Goal: Leave review/rating: Leave review/rating

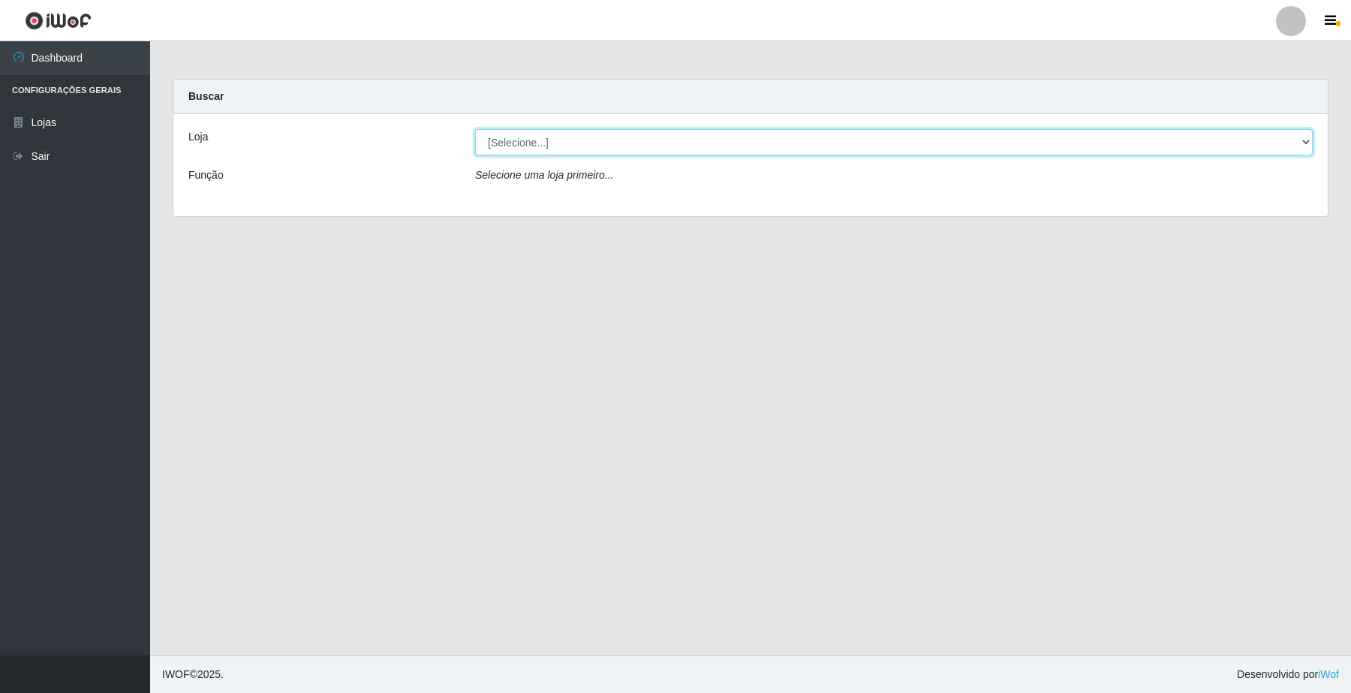
click at [539, 137] on select "[Selecione...] O Filezão - Centenário" at bounding box center [894, 142] width 838 height 26
select select "203"
click at [475, 129] on select "[Selecione...] O Filezão - Centenário" at bounding box center [894, 142] width 838 height 26
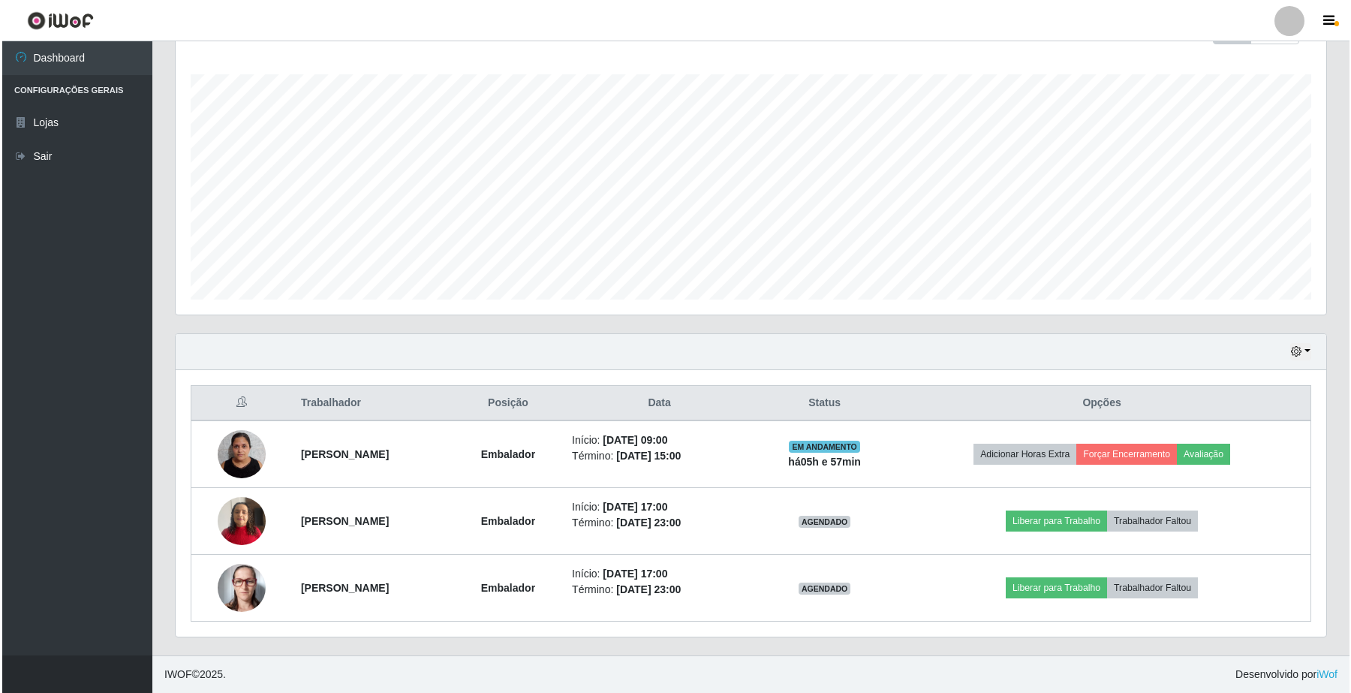
scroll to position [312, 1150]
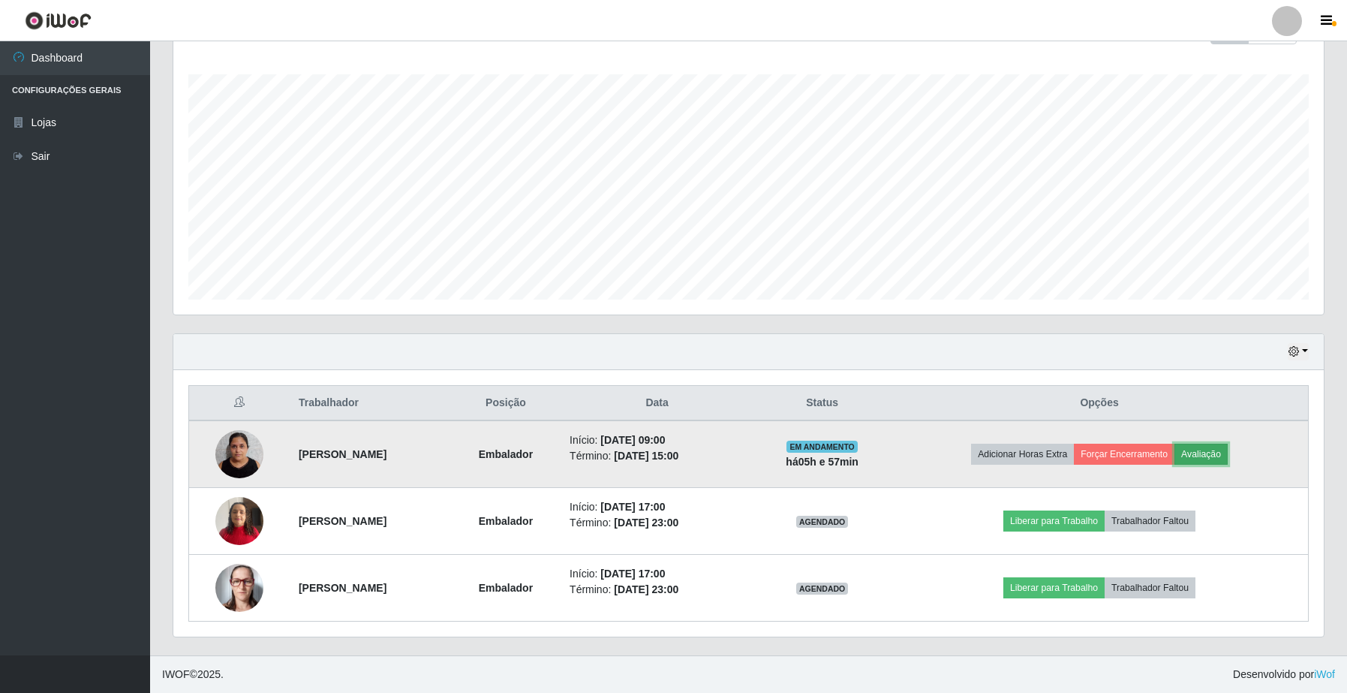
click at [1199, 456] on button "Avaliação" at bounding box center [1201, 454] width 53 height 21
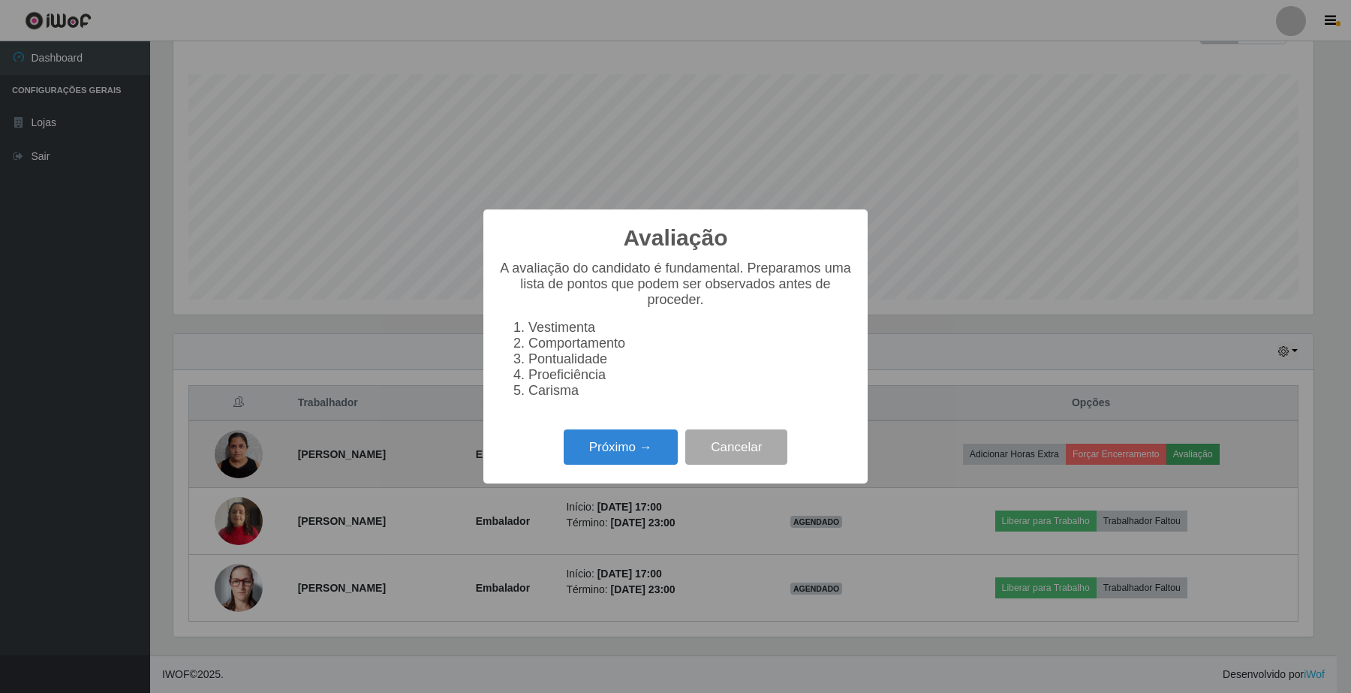
scroll to position [312, 1139]
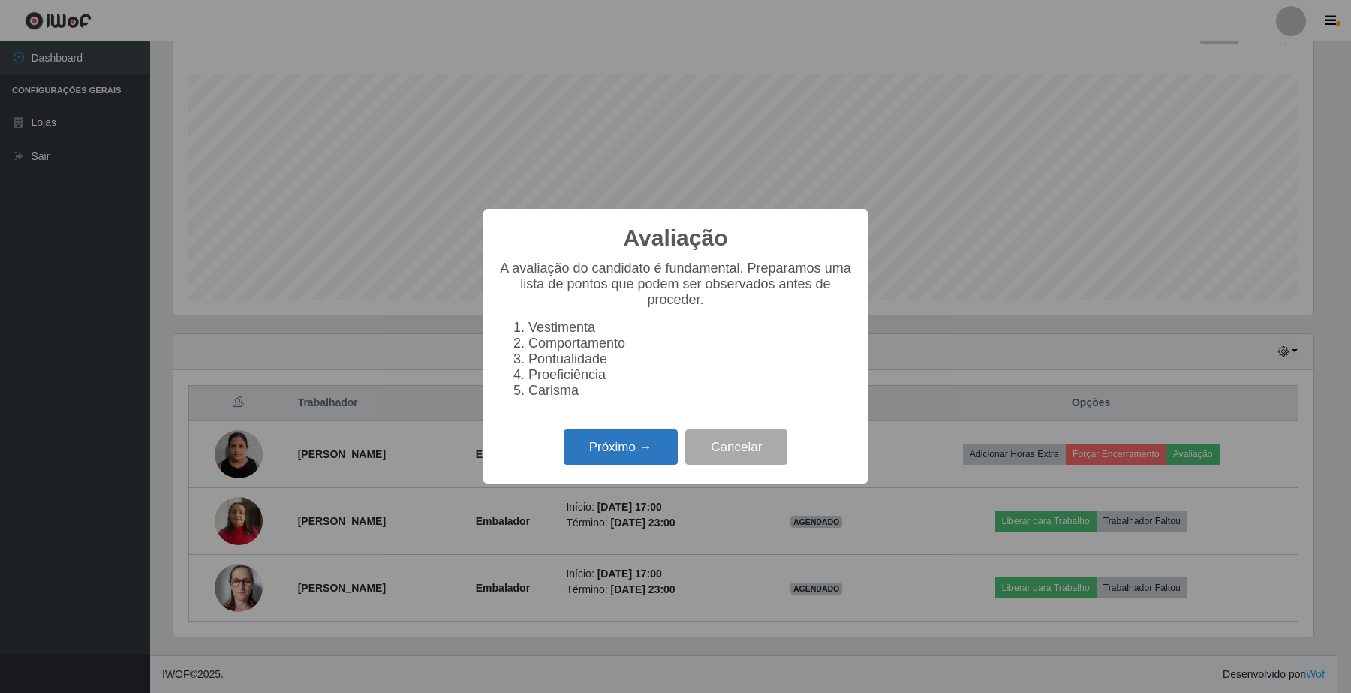
click at [594, 465] on button "Próximo →" at bounding box center [621, 446] width 114 height 35
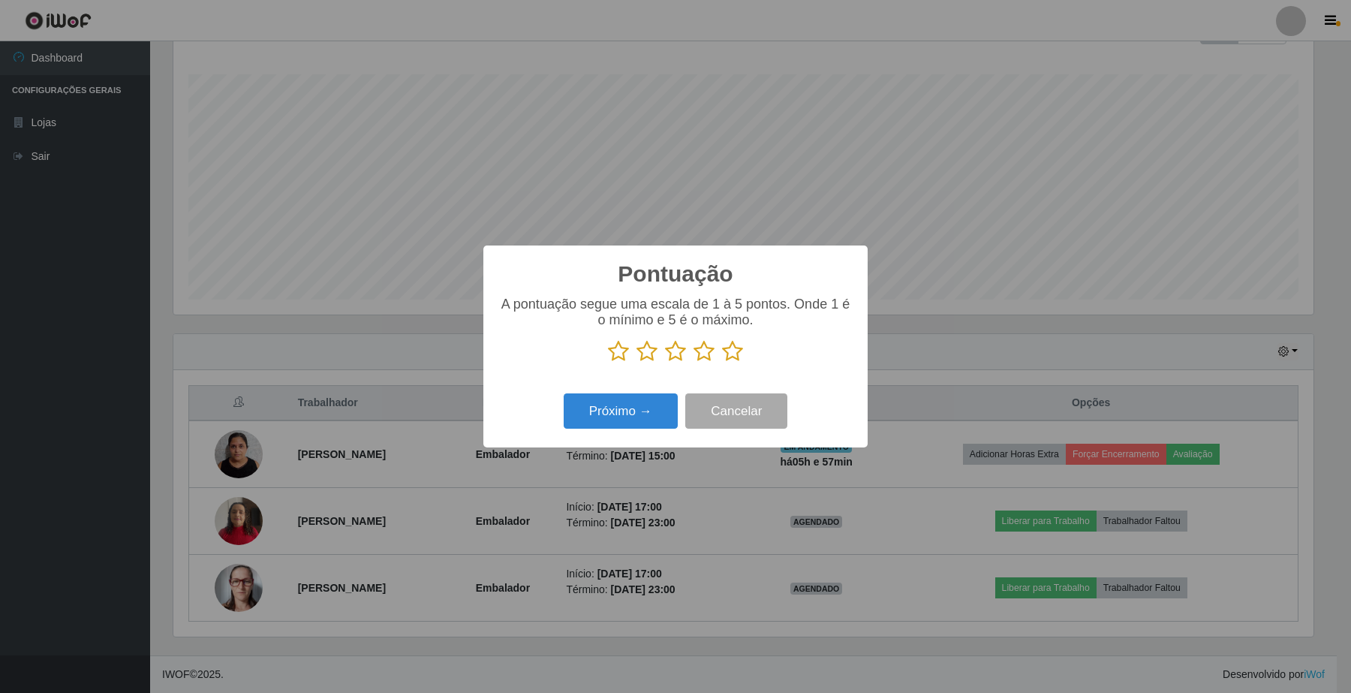
scroll to position [750293, 749464]
click at [733, 354] on icon at bounding box center [732, 351] width 21 height 23
click at [722, 363] on input "radio" at bounding box center [722, 363] width 0 height 0
click at [643, 419] on button "Próximo →" at bounding box center [621, 410] width 114 height 35
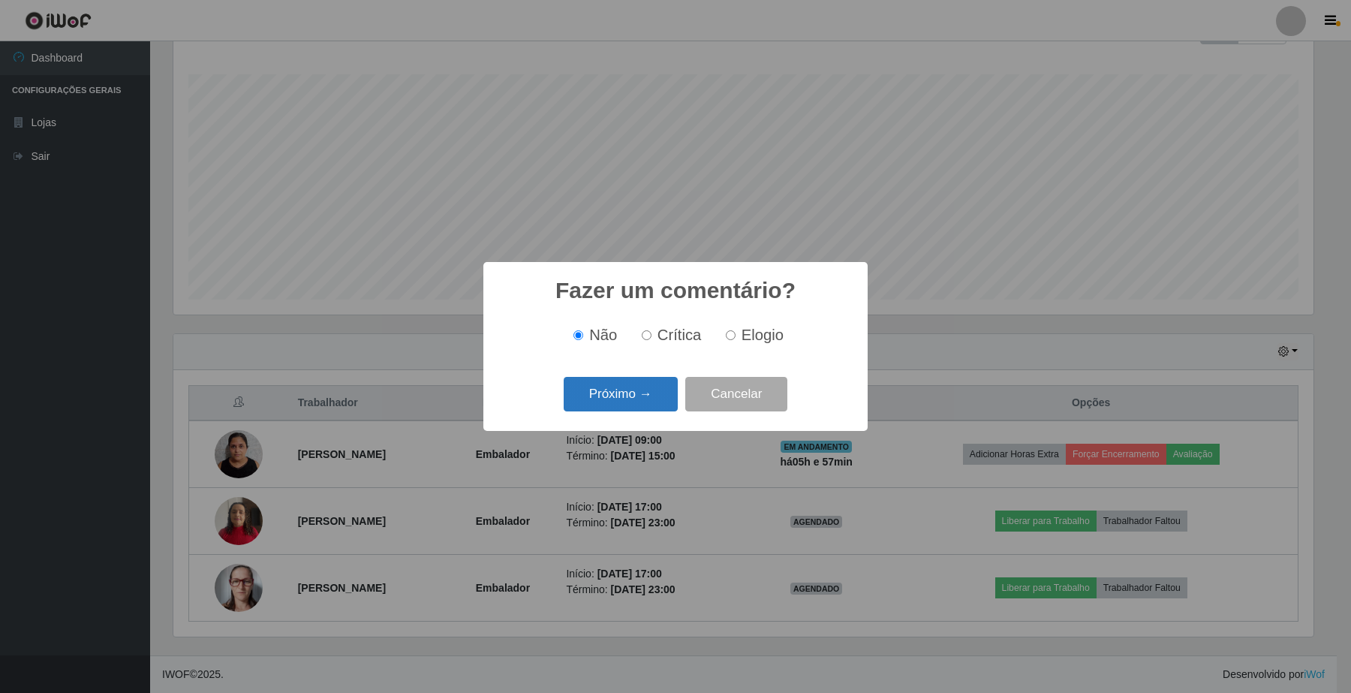
click at [633, 407] on button "Próximo →" at bounding box center [621, 394] width 114 height 35
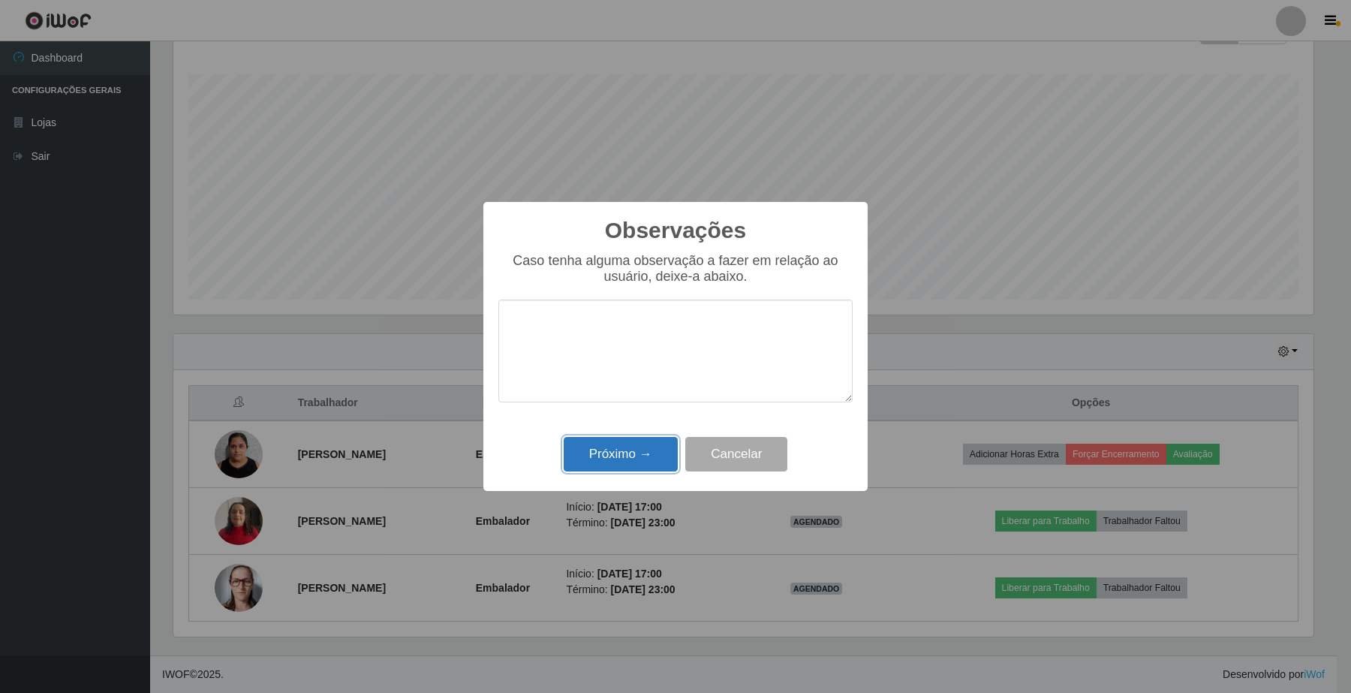
click at [609, 462] on button "Próximo →" at bounding box center [621, 454] width 114 height 35
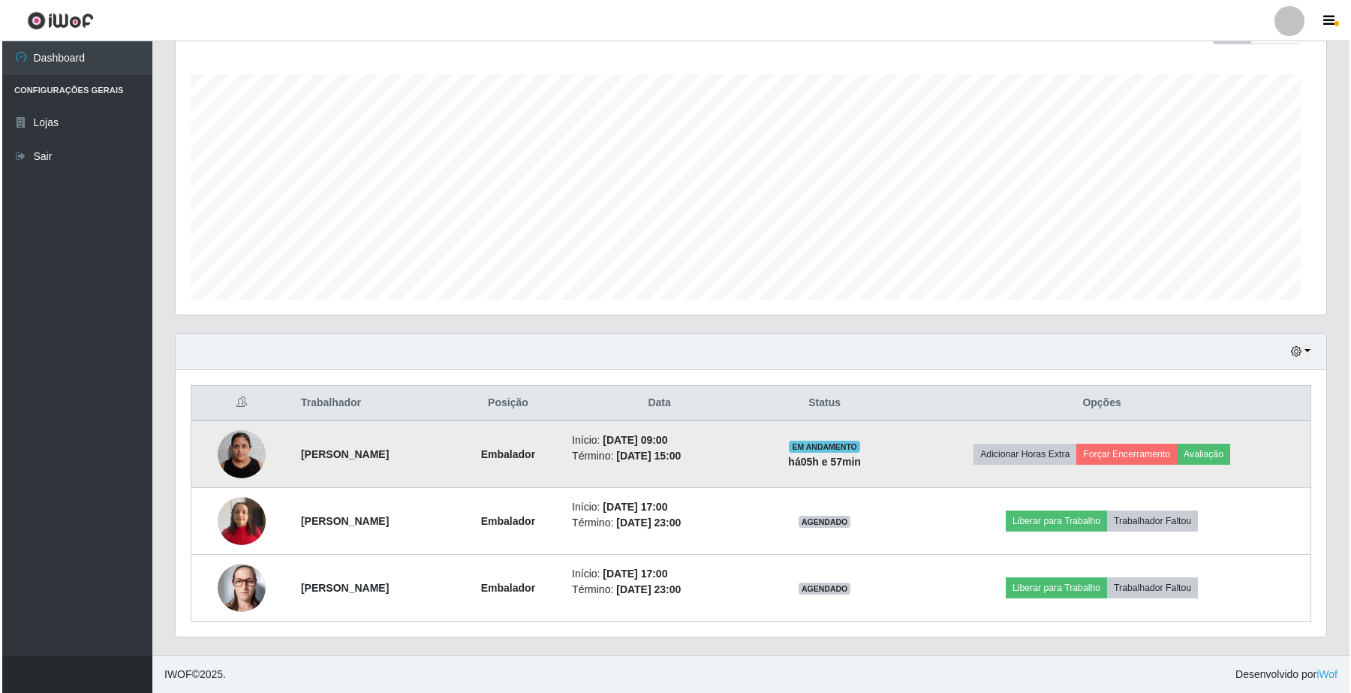
scroll to position [312, 1150]
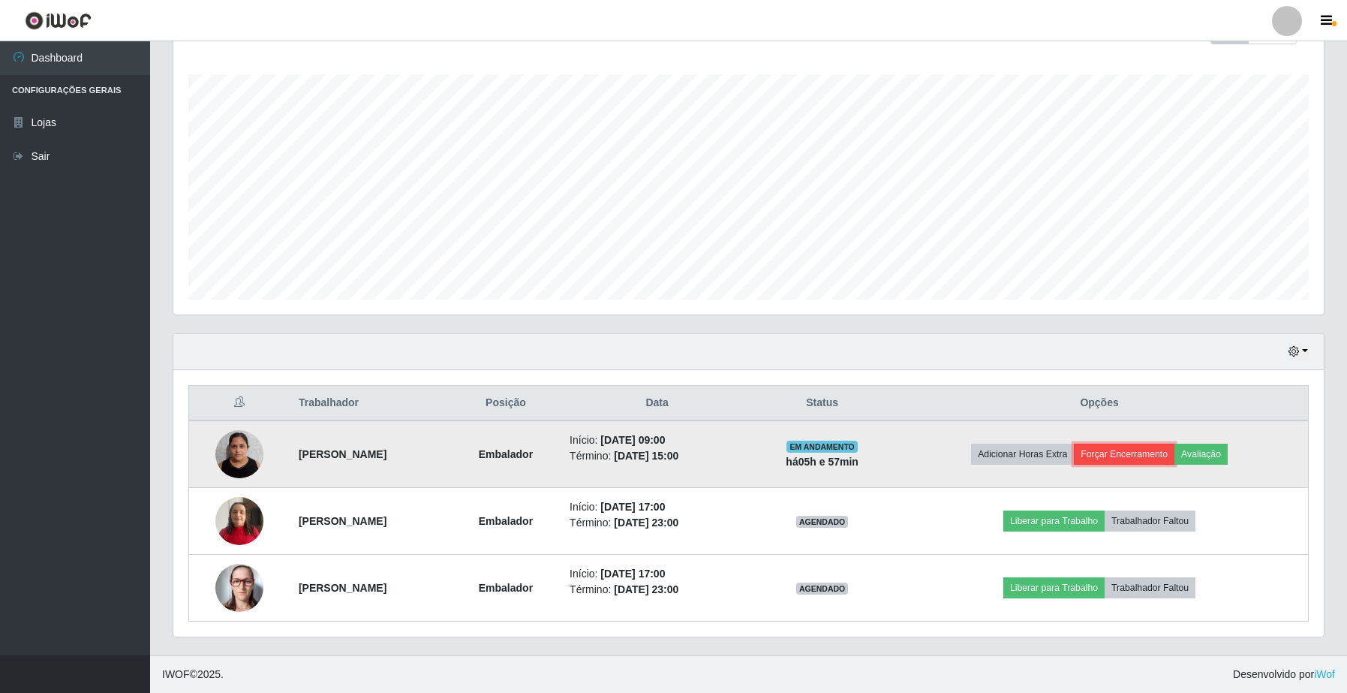
click at [1111, 447] on button "Forçar Encerramento" at bounding box center [1124, 454] width 101 height 21
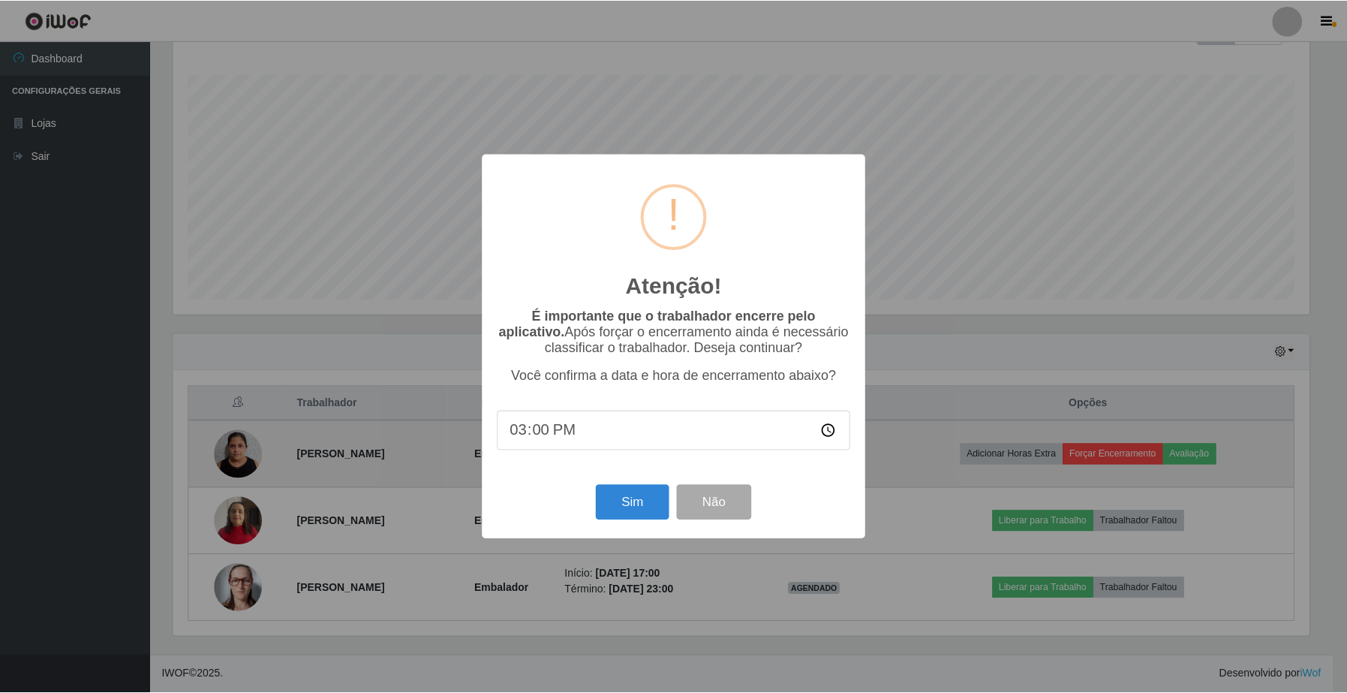
scroll to position [312, 1139]
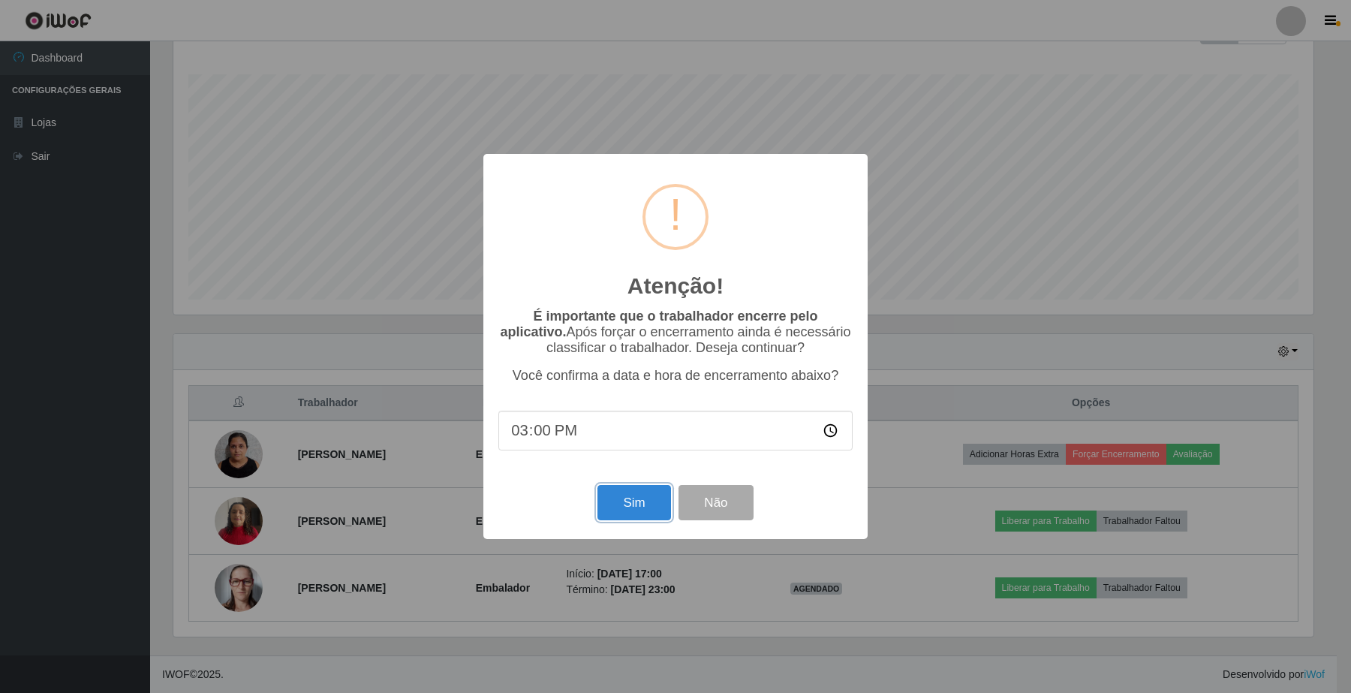
click at [646, 519] on button "Sim" at bounding box center [633, 502] width 73 height 35
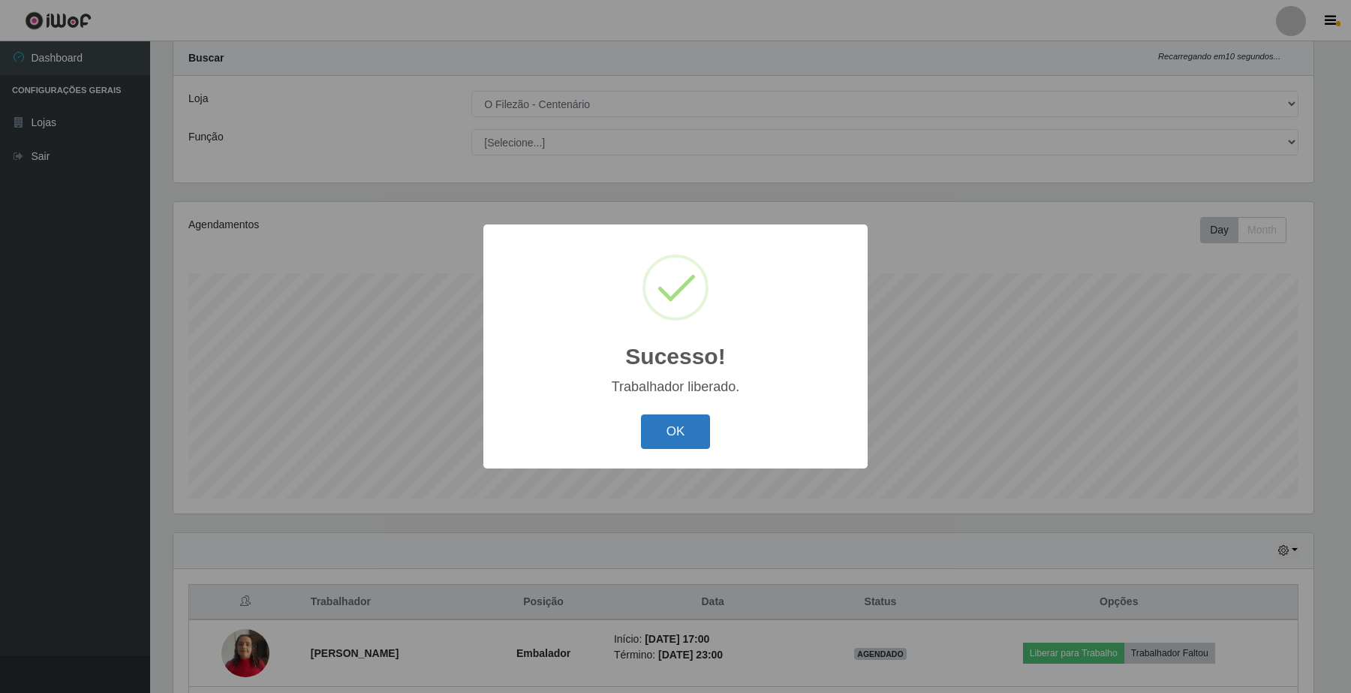
click at [665, 447] on button "OK" at bounding box center [676, 431] width 70 height 35
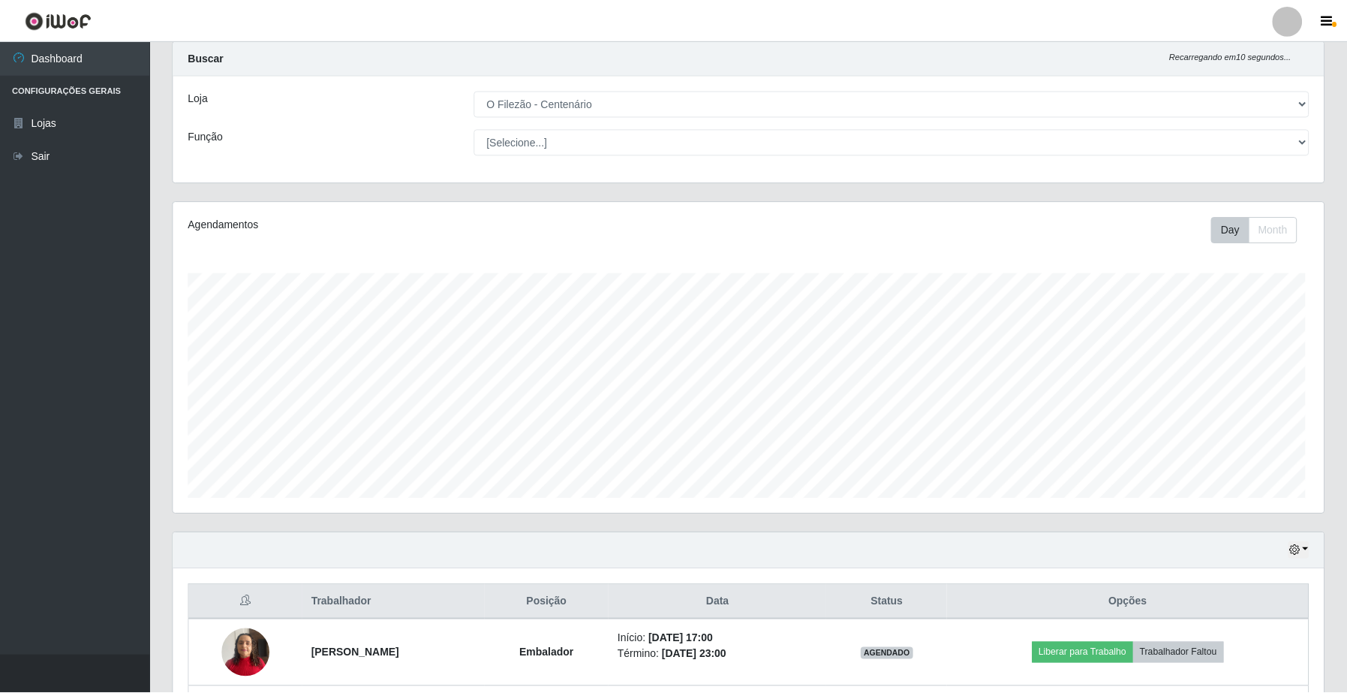
scroll to position [312, 1150]
